Goal: Task Accomplishment & Management: Complete application form

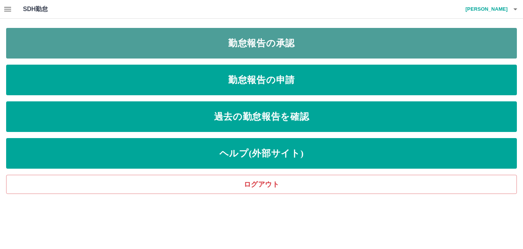
click at [211, 38] on link "勤怠報告の承認" at bounding box center [261, 43] width 511 height 31
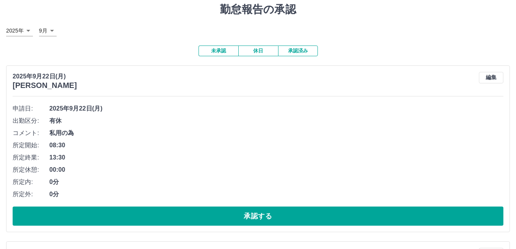
scroll to position [38, 0]
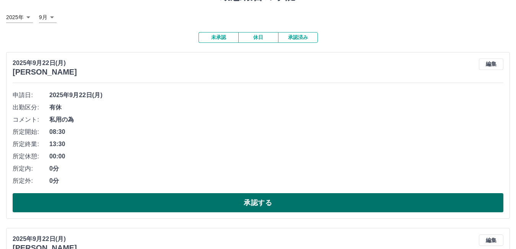
click at [142, 201] on button "承認する" at bounding box center [258, 202] width 491 height 19
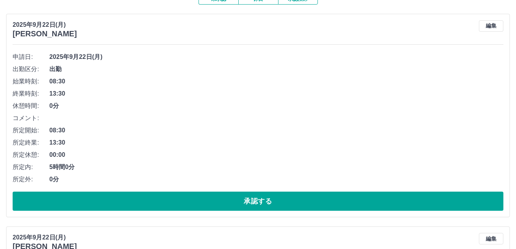
scroll to position [115, 0]
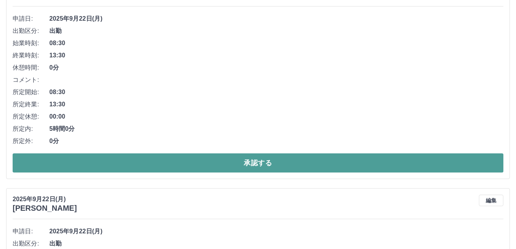
click at [230, 161] on button "承認する" at bounding box center [258, 162] width 491 height 19
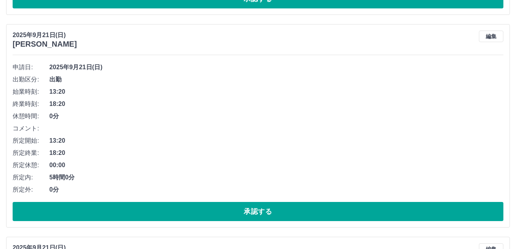
scroll to position [919, 0]
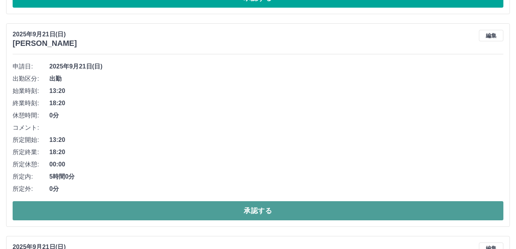
click at [182, 212] on button "承認する" at bounding box center [258, 210] width 491 height 19
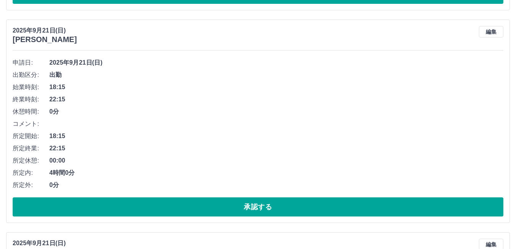
scroll to position [935, 0]
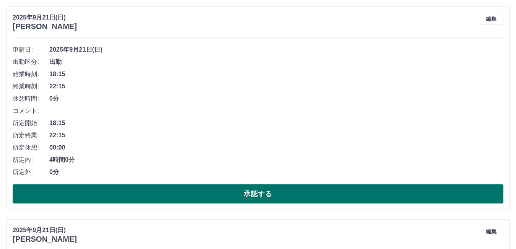
click at [170, 196] on button "承認する" at bounding box center [258, 193] width 491 height 19
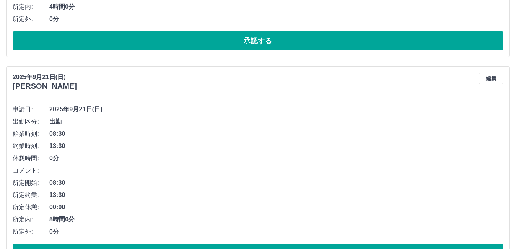
scroll to position [914, 0]
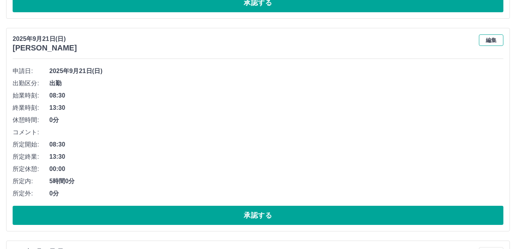
click at [495, 42] on button "編集" at bounding box center [491, 39] width 24 height 11
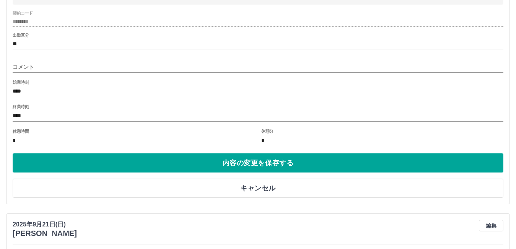
scroll to position [1067, 0]
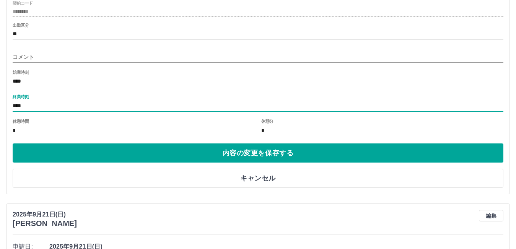
click at [20, 106] on input "****" at bounding box center [258, 106] width 491 height 11
drag, startPoint x: 20, startPoint y: 107, endPoint x: 36, endPoint y: 107, distance: 15.3
click at [36, 107] on input "****" at bounding box center [258, 106] width 491 height 11
type input "****"
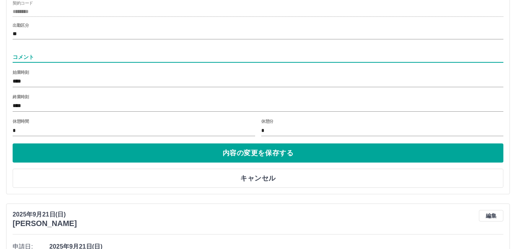
click at [30, 58] on input "コメント" at bounding box center [258, 57] width 491 height 11
type input "*"
drag, startPoint x: 42, startPoint y: 58, endPoint x: 51, endPoint y: 58, distance: 9.2
click at [51, 58] on input "**********" at bounding box center [258, 57] width 491 height 11
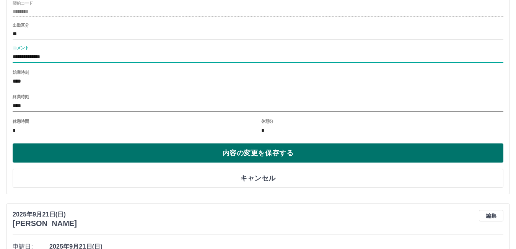
type input "**********"
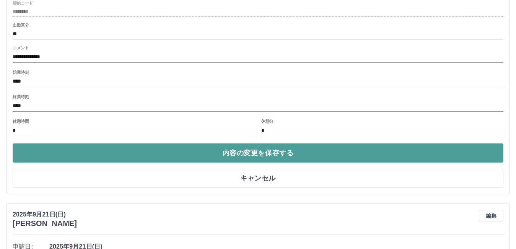
click at [204, 153] on button "内容の変更を保存する" at bounding box center [258, 153] width 491 height 19
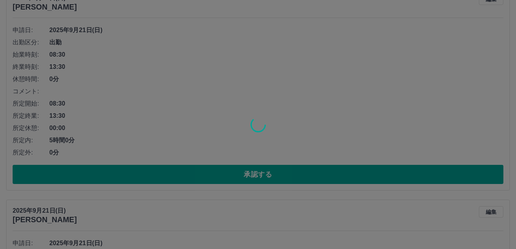
scroll to position [914, 0]
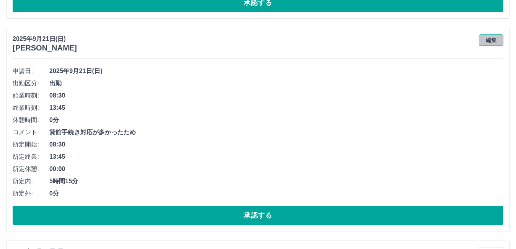
click at [489, 42] on button "編集" at bounding box center [491, 39] width 24 height 11
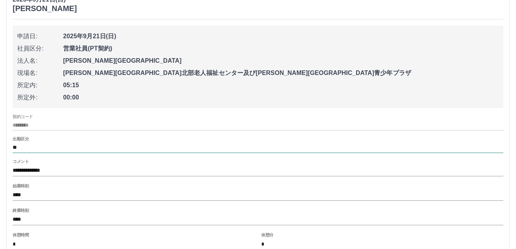
scroll to position [991, 0]
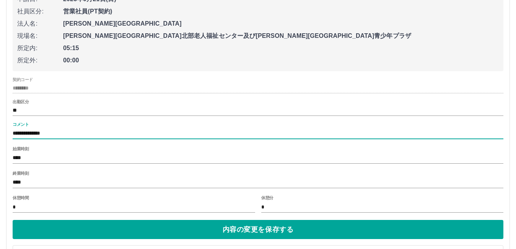
drag, startPoint x: 41, startPoint y: 132, endPoint x: 52, endPoint y: 133, distance: 11.1
click at [52, 133] on input "**********" at bounding box center [258, 133] width 491 height 11
type input "**********"
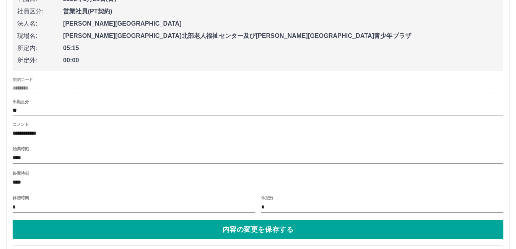
click at [194, 128] on div "**********" at bounding box center [258, 131] width 491 height 18
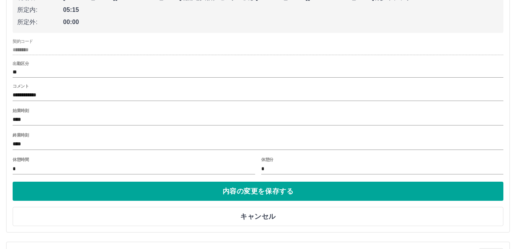
scroll to position [1067, 0]
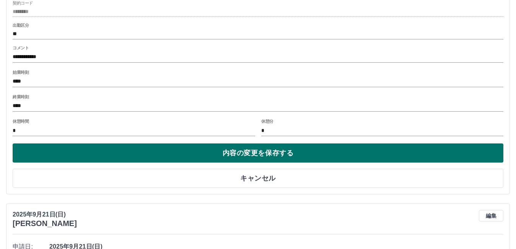
click at [291, 154] on button "内容の変更を保存する" at bounding box center [258, 153] width 491 height 19
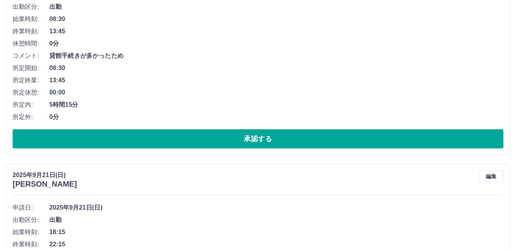
scroll to position [914, 0]
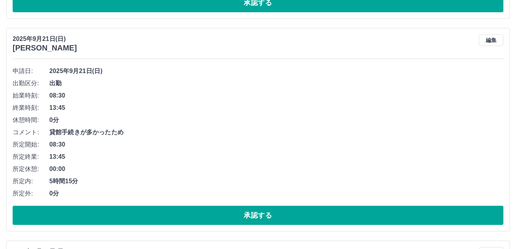
click at [222, 143] on span "08:30" at bounding box center [276, 144] width 454 height 9
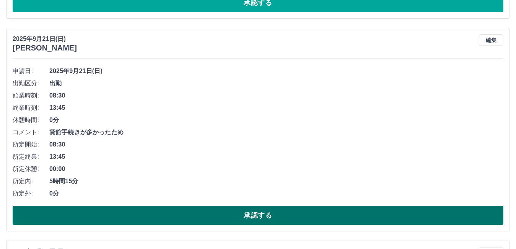
click at [242, 216] on button "承認する" at bounding box center [258, 215] width 491 height 19
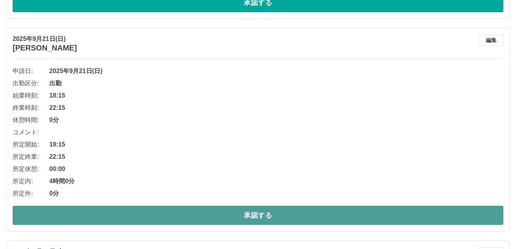
click at [258, 215] on button "承認する" at bounding box center [258, 215] width 491 height 19
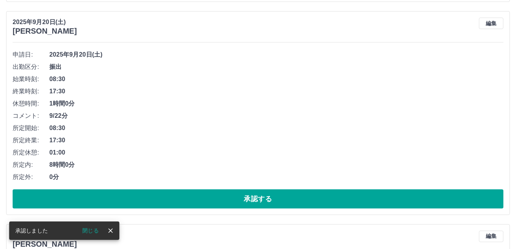
scroll to position [931, 0]
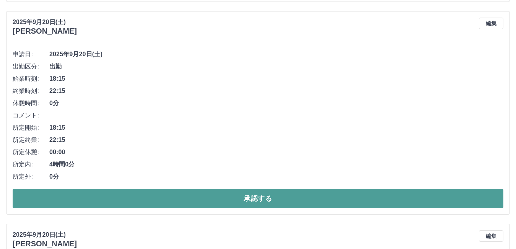
click at [266, 193] on button "承認する" at bounding box center [258, 198] width 491 height 19
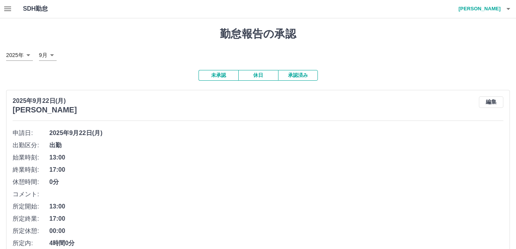
scroll to position [0, 0]
click at [295, 78] on button "承認済み" at bounding box center [298, 75] width 40 height 11
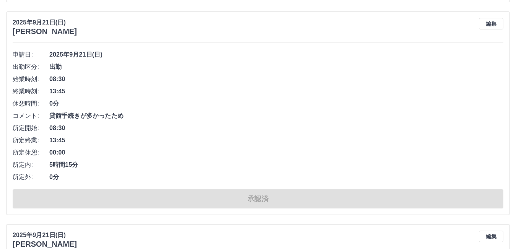
scroll to position [880, 0]
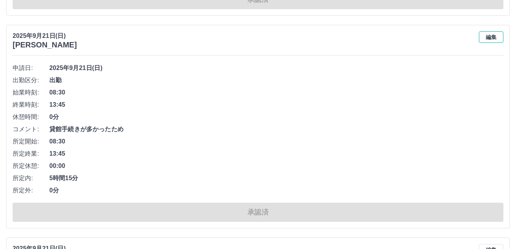
click at [491, 33] on button "編集" at bounding box center [491, 36] width 24 height 11
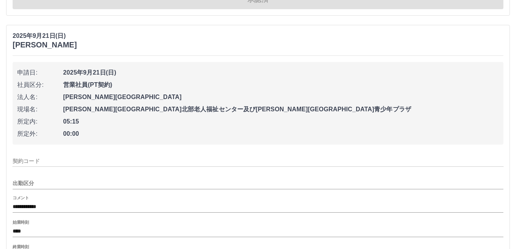
type input "********"
type input "**"
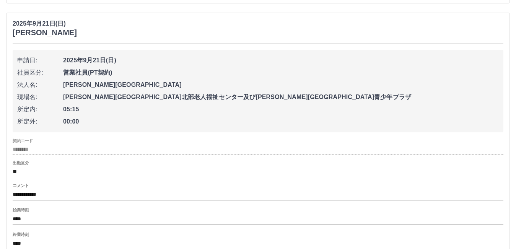
scroll to position [995, 0]
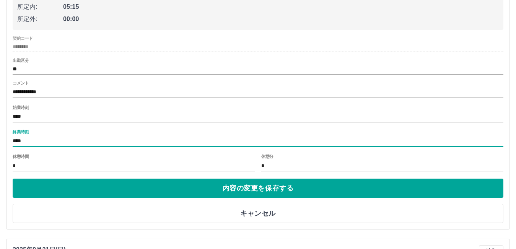
click at [21, 142] on input "****" at bounding box center [258, 141] width 491 height 11
drag, startPoint x: 20, startPoint y: 141, endPoint x: 31, endPoint y: 143, distance: 10.8
click at [31, 143] on input "****" at bounding box center [258, 141] width 491 height 11
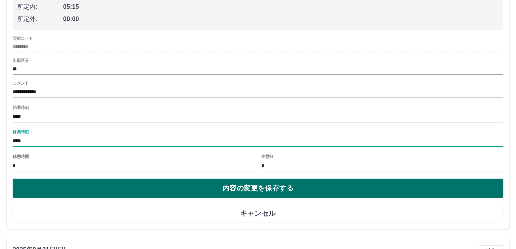
type input "****"
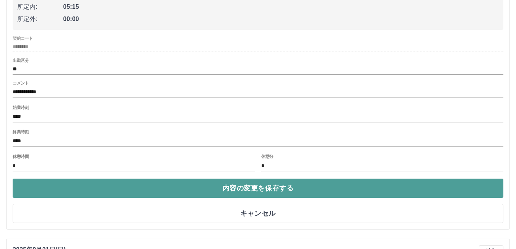
click at [230, 194] on button "内容の変更を保存する" at bounding box center [258, 188] width 491 height 19
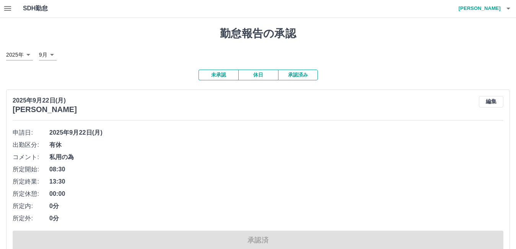
scroll to position [0, 0]
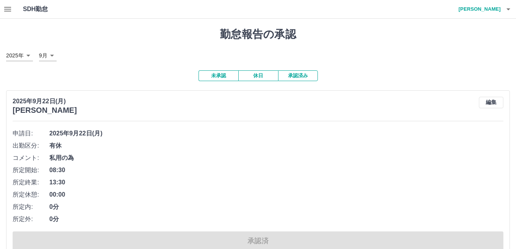
click at [219, 76] on button "未承認" at bounding box center [219, 75] width 40 height 11
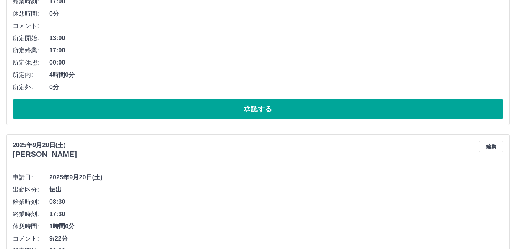
scroll to position [919, 0]
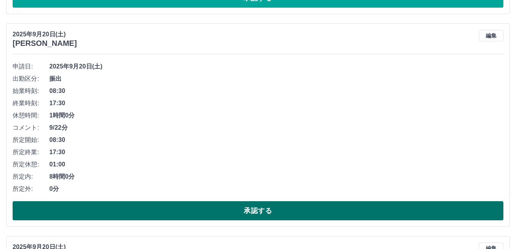
click at [191, 205] on button "承認する" at bounding box center [258, 210] width 491 height 19
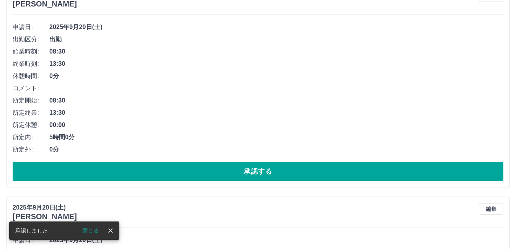
scroll to position [974, 0]
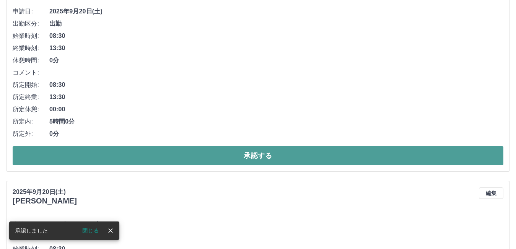
click at [193, 165] on button "承認する" at bounding box center [258, 155] width 491 height 19
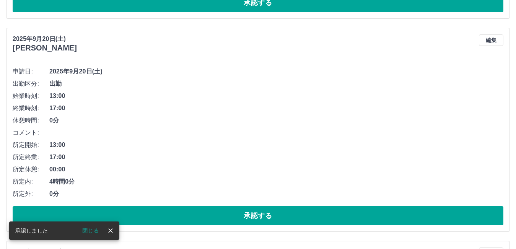
scroll to position [914, 0]
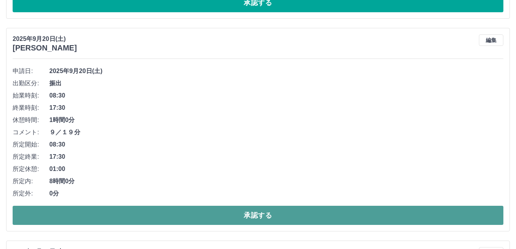
click at [211, 213] on button "承認する" at bounding box center [258, 215] width 491 height 19
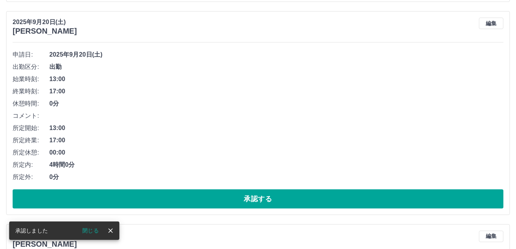
scroll to position [931, 0]
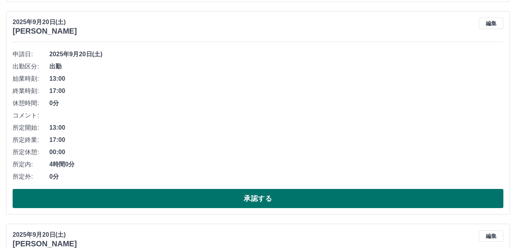
click at [211, 202] on button "承認する" at bounding box center [258, 198] width 491 height 19
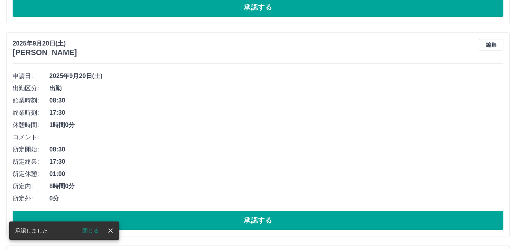
scroll to position [909, 0]
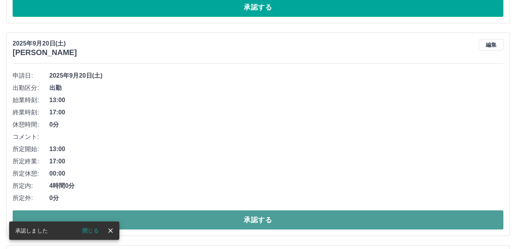
click at [232, 224] on button "承認する" at bounding box center [258, 220] width 491 height 19
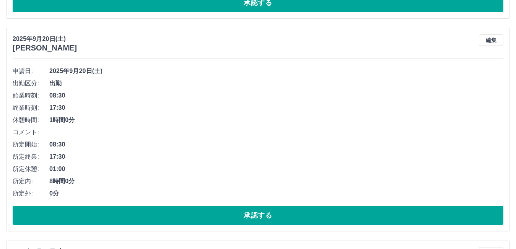
scroll to position [965, 0]
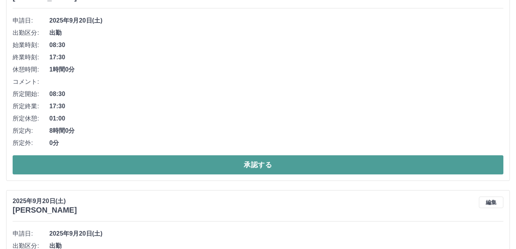
click at [215, 163] on button "承認する" at bounding box center [258, 164] width 491 height 19
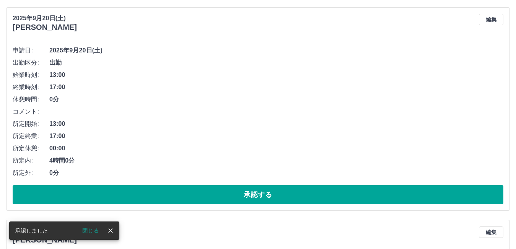
scroll to position [943, 0]
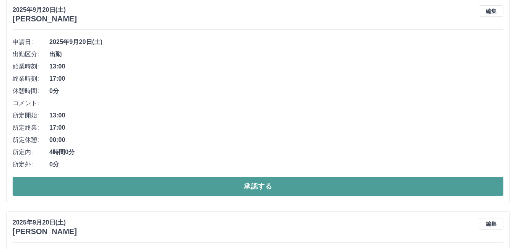
click at [222, 188] on button "承認する" at bounding box center [258, 186] width 491 height 19
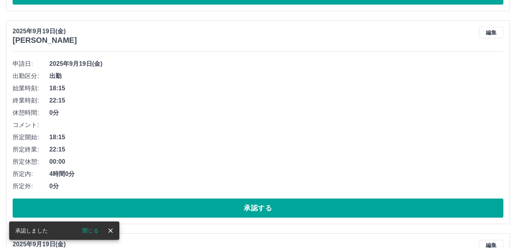
scroll to position [922, 0]
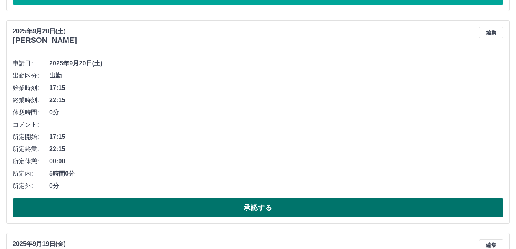
click at [224, 202] on button "承認する" at bounding box center [258, 207] width 491 height 19
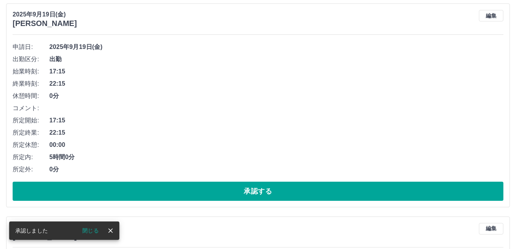
scroll to position [939, 0]
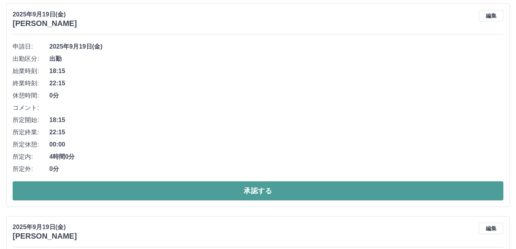
click at [136, 189] on button "承認する" at bounding box center [258, 190] width 491 height 19
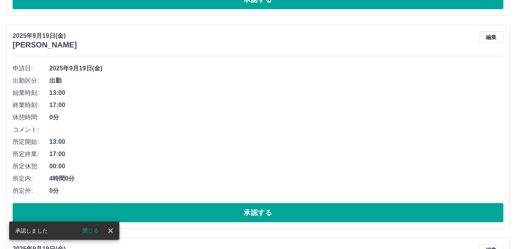
scroll to position [917, 0]
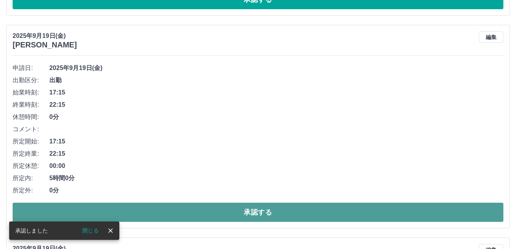
click at [177, 209] on button "承認する" at bounding box center [258, 212] width 491 height 19
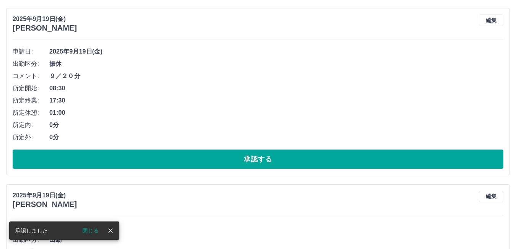
scroll to position [934, 0]
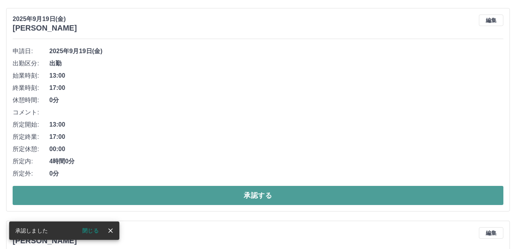
click at [233, 202] on button "承認する" at bounding box center [258, 195] width 491 height 19
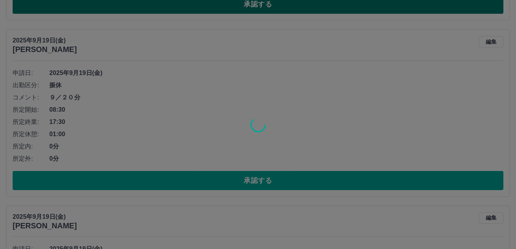
scroll to position [913, 0]
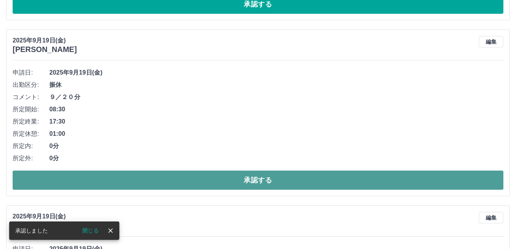
click at [235, 184] on button "承認する" at bounding box center [258, 180] width 491 height 19
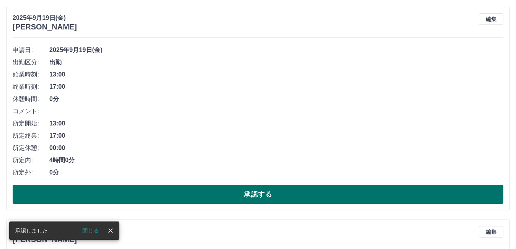
scroll to position [1004, 0]
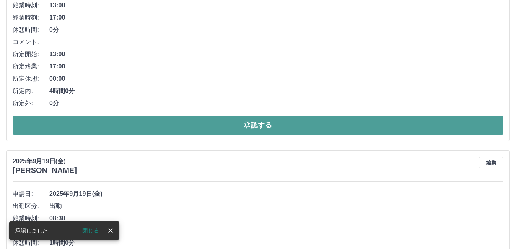
click at [221, 127] on button "承認する" at bounding box center [258, 125] width 491 height 19
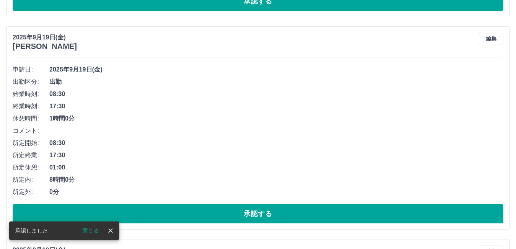
scroll to position [983, 0]
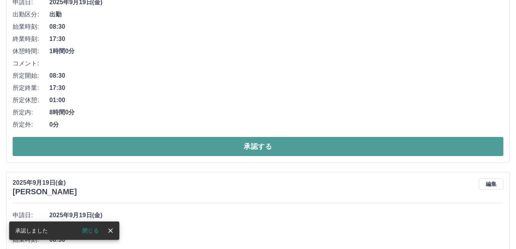
click at [235, 144] on button "承認する" at bounding box center [258, 146] width 491 height 19
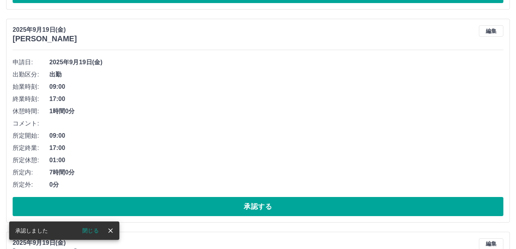
scroll to position [923, 0]
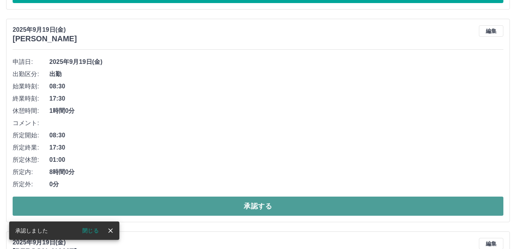
click at [172, 202] on button "承認する" at bounding box center [258, 206] width 491 height 19
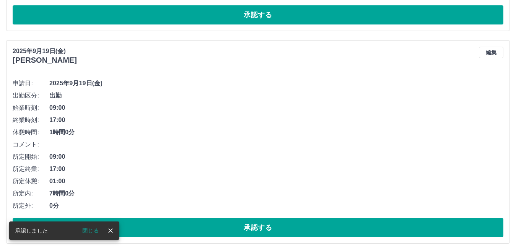
scroll to position [978, 0]
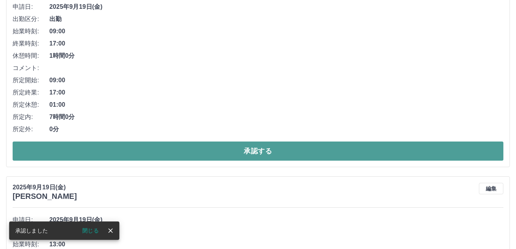
click at [203, 159] on button "承認する" at bounding box center [258, 151] width 491 height 19
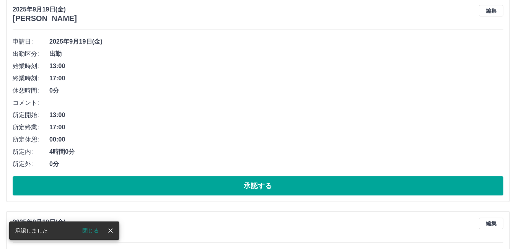
scroll to position [957, 0]
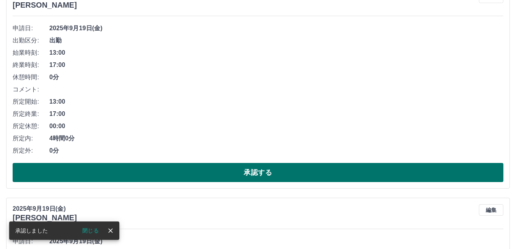
click at [199, 171] on button "承認する" at bounding box center [258, 172] width 491 height 19
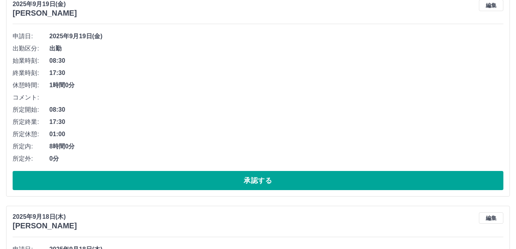
scroll to position [935, 0]
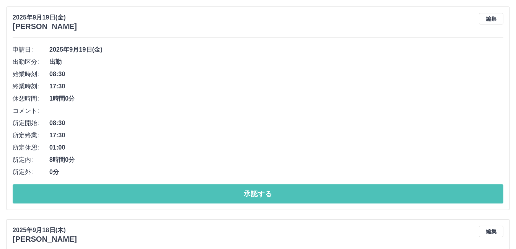
click at [186, 192] on button "承認する" at bounding box center [258, 193] width 491 height 19
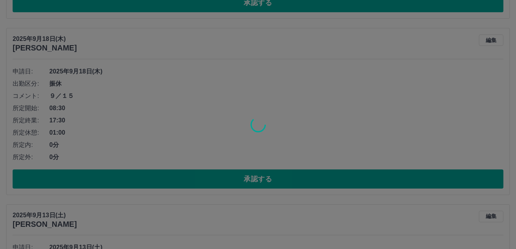
scroll to position [914, 0]
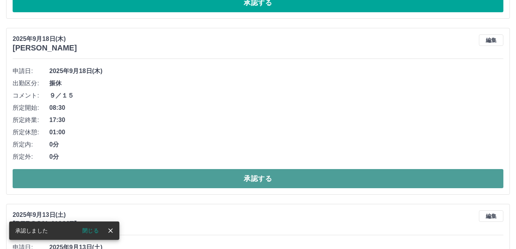
click at [147, 175] on button "承認する" at bounding box center [258, 178] width 491 height 19
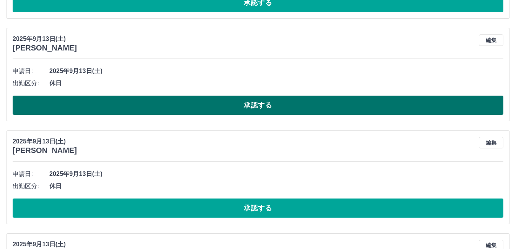
click at [203, 108] on button "承認する" at bounding box center [258, 105] width 491 height 19
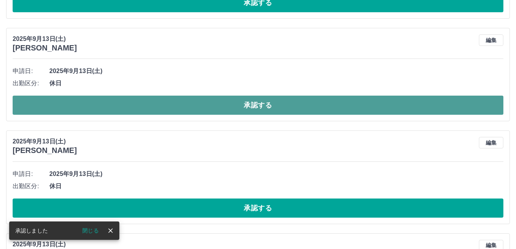
click at [193, 108] on button "承認する" at bounding box center [258, 105] width 491 height 19
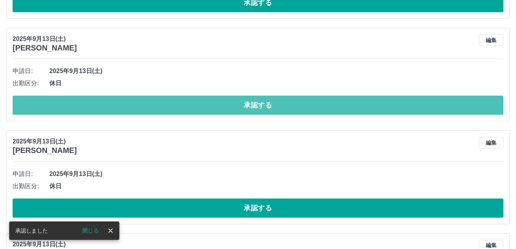
click at [193, 108] on button "承認する" at bounding box center [258, 105] width 491 height 19
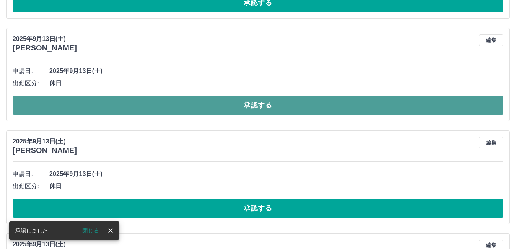
click at [189, 108] on button "承認する" at bounding box center [258, 105] width 491 height 19
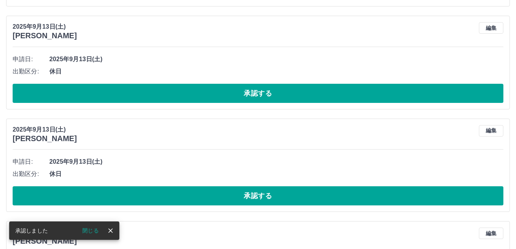
scroll to position [926, 0]
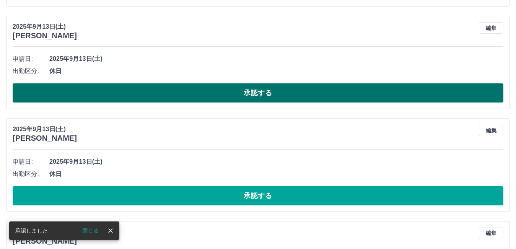
click at [182, 95] on button "承認する" at bounding box center [258, 92] width 491 height 19
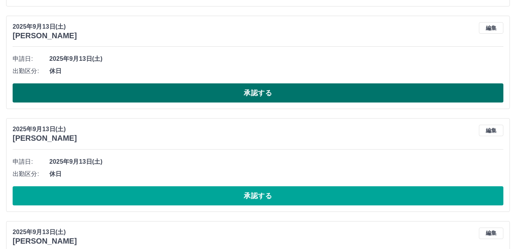
click at [124, 88] on button "承認する" at bounding box center [258, 92] width 491 height 19
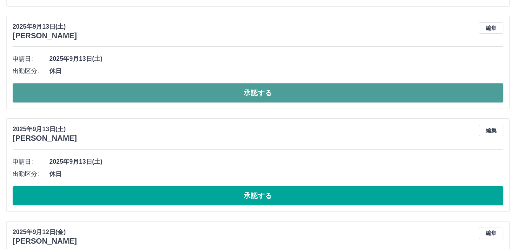
click at [140, 90] on button "承認する" at bounding box center [258, 92] width 491 height 19
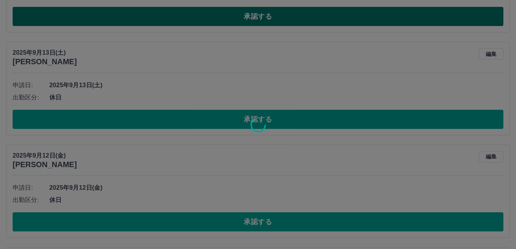
scroll to position [900, 0]
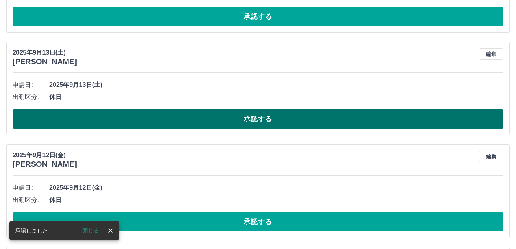
click at [140, 117] on button "承認する" at bounding box center [258, 118] width 491 height 19
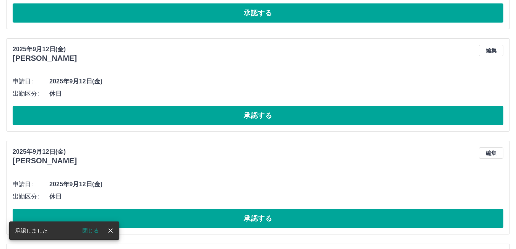
scroll to position [913, 0]
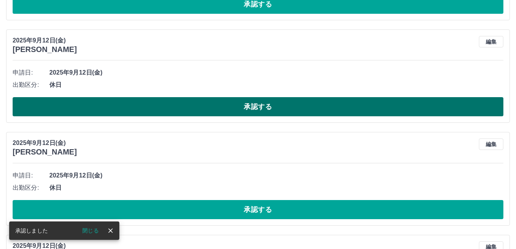
click at [138, 105] on button "承認する" at bounding box center [258, 106] width 491 height 19
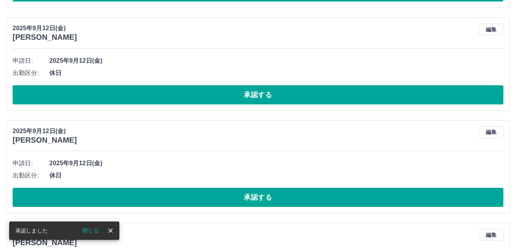
scroll to position [925, 0]
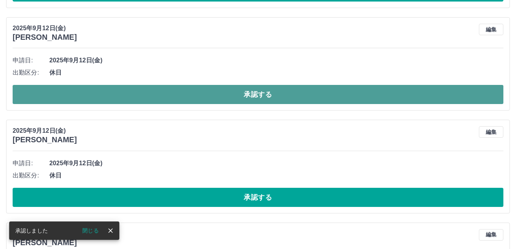
click at [159, 93] on button "承認する" at bounding box center [258, 94] width 491 height 19
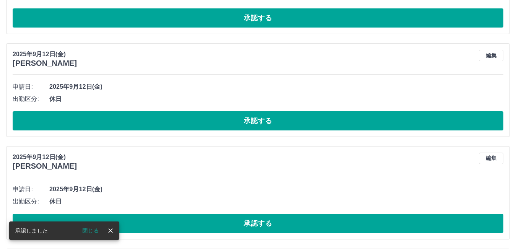
scroll to position [899, 0]
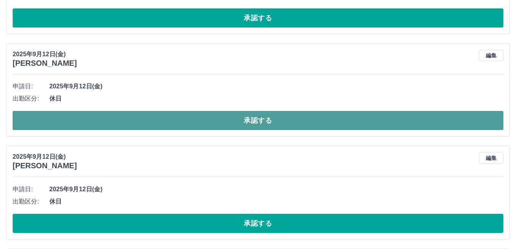
click at [121, 124] on button "承認する" at bounding box center [258, 120] width 491 height 19
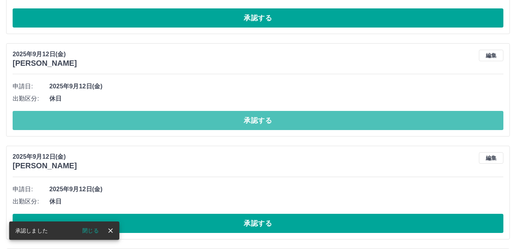
click at [121, 124] on button "承認する" at bounding box center [258, 120] width 491 height 19
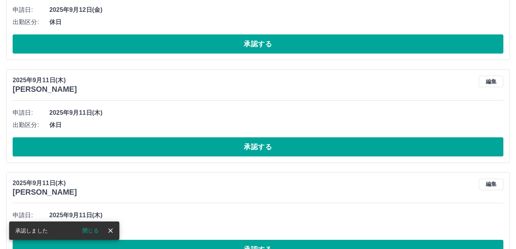
scroll to position [873, 0]
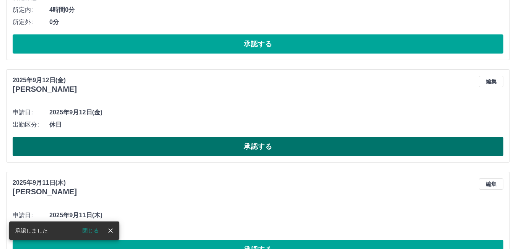
click at [161, 145] on button "承認する" at bounding box center [258, 146] width 491 height 19
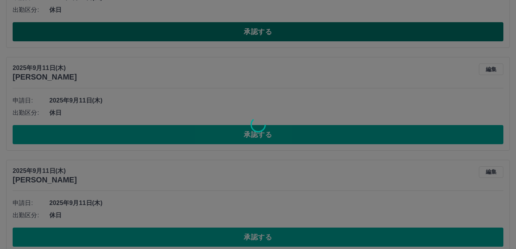
scroll to position [885, 0]
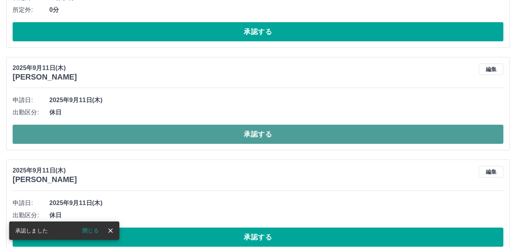
click at [165, 131] on button "承認する" at bounding box center [258, 134] width 491 height 19
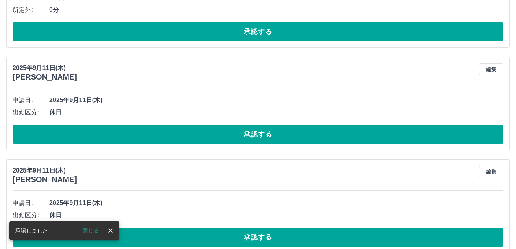
click at [147, 142] on button "承認する" at bounding box center [258, 134] width 491 height 19
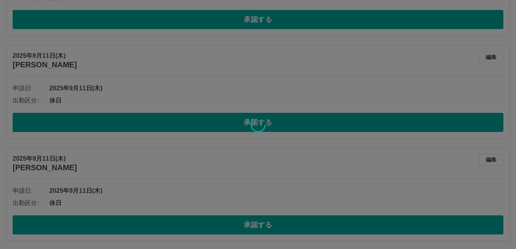
scroll to position [897, 0]
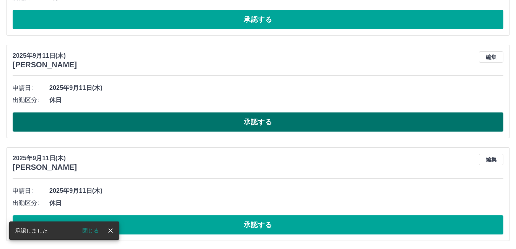
click at [145, 122] on button "承認する" at bounding box center [258, 122] width 491 height 19
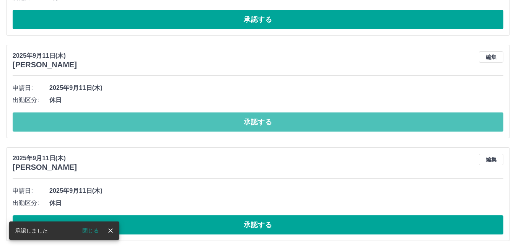
click at [145, 121] on button "承認する" at bounding box center [258, 122] width 491 height 19
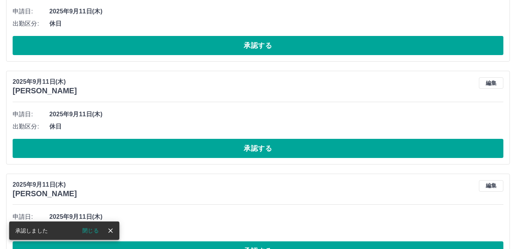
scroll to position [871, 0]
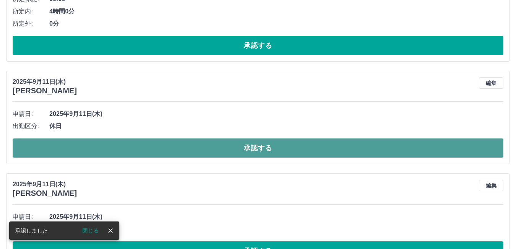
click at [131, 152] on button "承認する" at bounding box center [258, 148] width 491 height 19
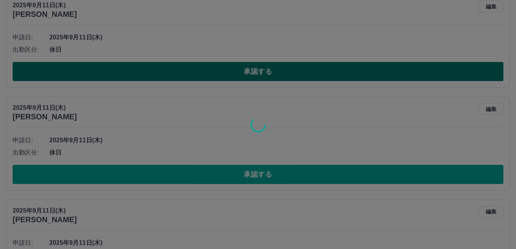
scroll to position [845, 0]
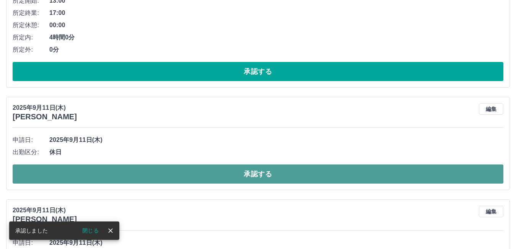
click at [128, 175] on button "承認する" at bounding box center [258, 174] width 491 height 19
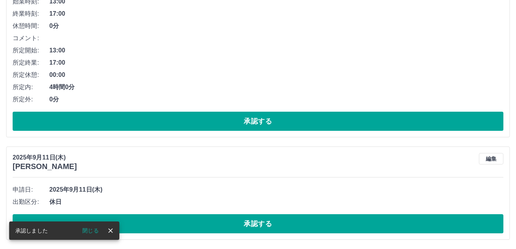
scroll to position [796, 0]
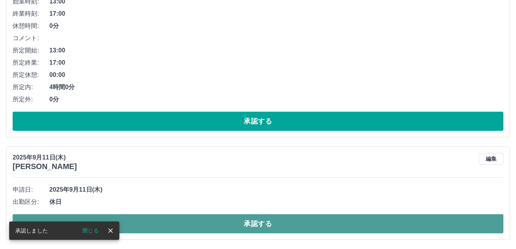
click at [165, 222] on button "承認する" at bounding box center [258, 223] width 491 height 19
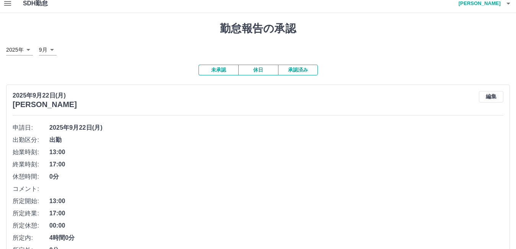
scroll to position [0, 0]
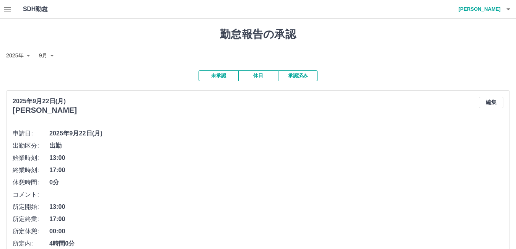
click at [7, 7] on icon "button" at bounding box center [7, 9] width 7 height 5
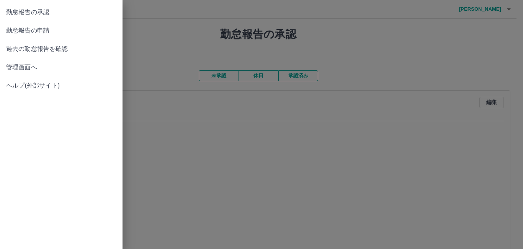
click at [19, 31] on span "勤怠報告の申請" at bounding box center [61, 30] width 110 height 9
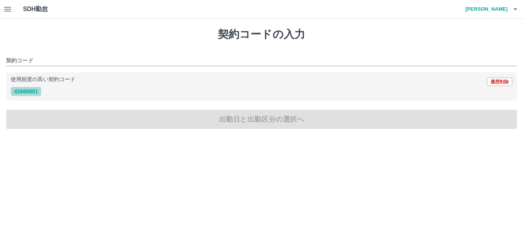
click at [27, 91] on button "41660001" at bounding box center [26, 91] width 31 height 9
type input "********"
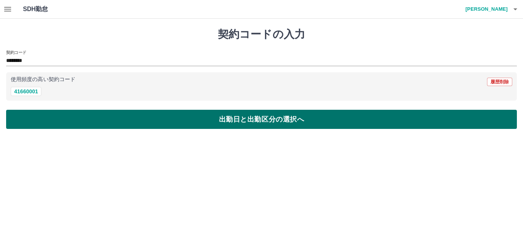
click at [121, 119] on button "出勤日と出勤区分の選択へ" at bounding box center [261, 119] width 511 height 19
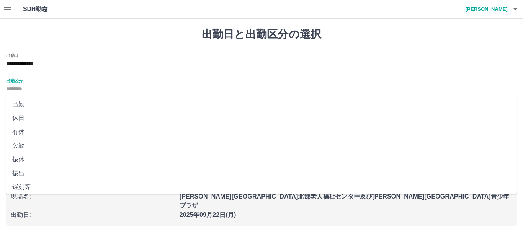
click at [24, 87] on input "出勤区分" at bounding box center [261, 90] width 511 height 10
click at [22, 105] on li "出勤" at bounding box center [261, 105] width 511 height 14
type input "**"
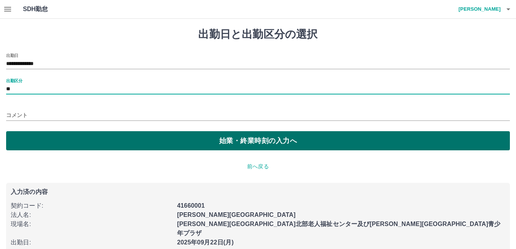
click at [72, 139] on button "始業・終業時刻の入力へ" at bounding box center [258, 140] width 504 height 19
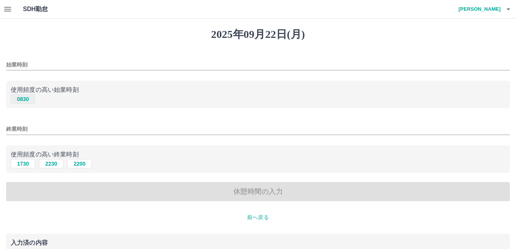
click at [20, 101] on button "0830" at bounding box center [23, 99] width 24 height 9
type input "****"
click at [23, 165] on button "1730" at bounding box center [23, 163] width 24 height 9
type input "****"
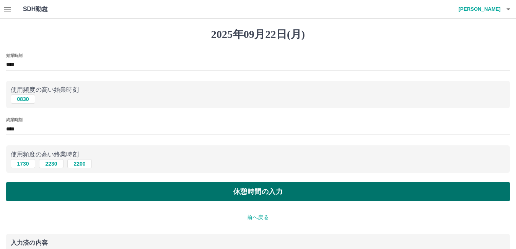
click at [138, 193] on button "休憩時間の入力" at bounding box center [258, 191] width 504 height 19
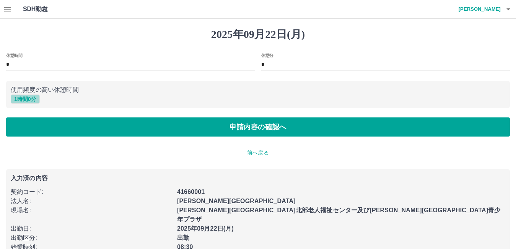
click at [29, 102] on button "1 時間 0 分" at bounding box center [25, 99] width 29 height 9
type input "*"
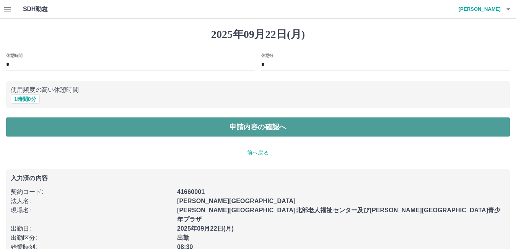
click at [85, 131] on button "申請内容の確認へ" at bounding box center [258, 127] width 504 height 19
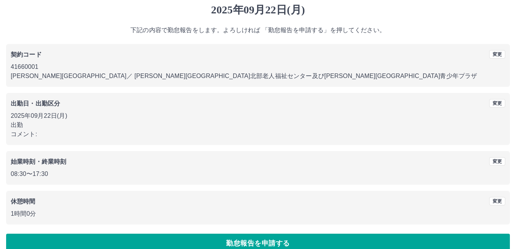
scroll to position [38, 0]
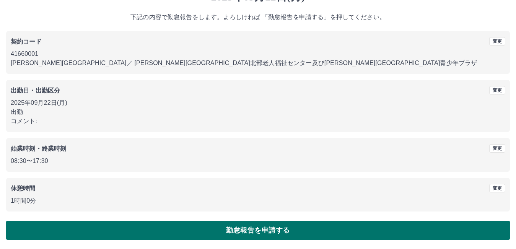
click at [199, 230] on button "勤怠報告を申請する" at bounding box center [258, 230] width 504 height 19
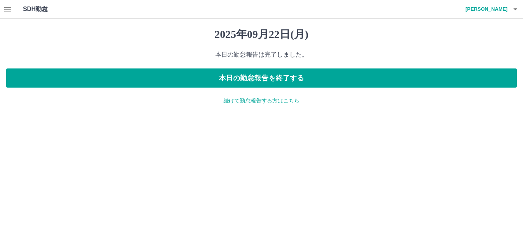
click at [255, 99] on p "続けて勤怠報告する方はこちら" at bounding box center [261, 101] width 511 height 8
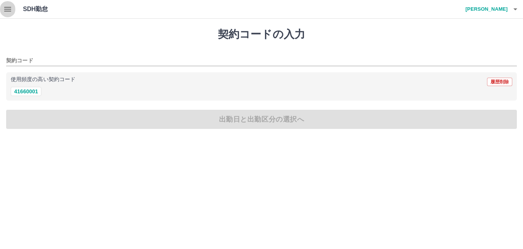
click at [8, 10] on icon "button" at bounding box center [7, 9] width 7 height 5
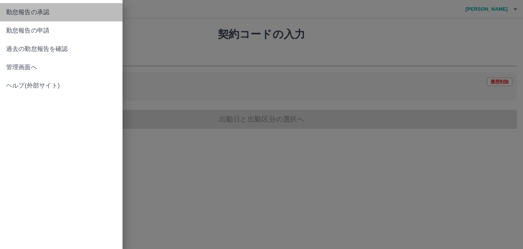
click at [38, 11] on span "勤怠報告の承認" at bounding box center [61, 12] width 110 height 9
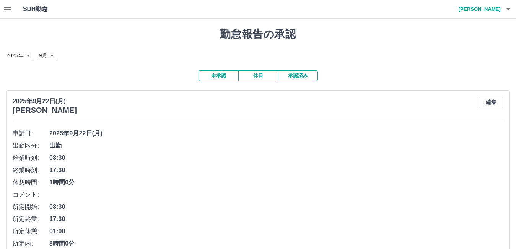
click at [308, 77] on button "承認済み" at bounding box center [298, 75] width 40 height 11
